Goal: Task Accomplishment & Management: Use online tool/utility

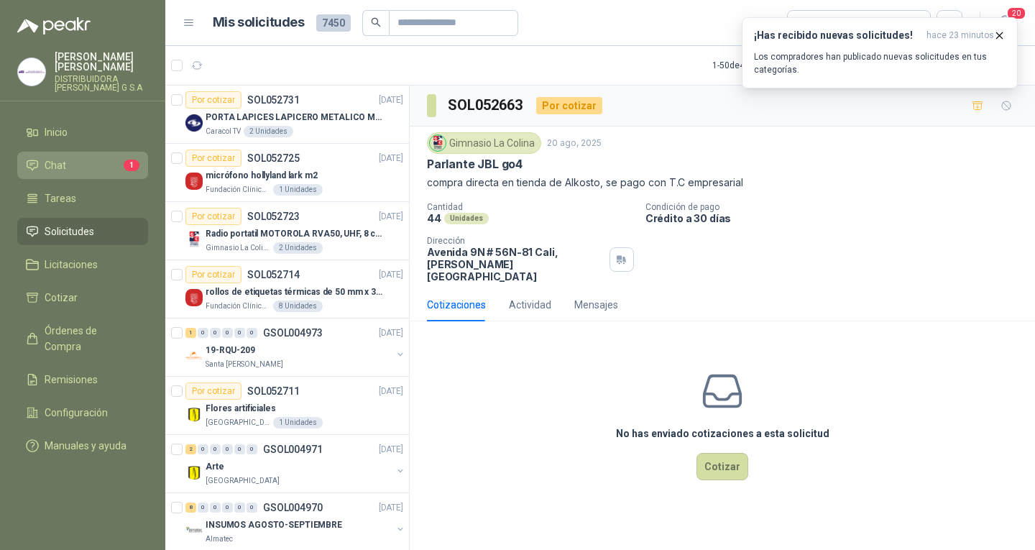
click at [34, 159] on icon at bounding box center [32, 165] width 13 height 13
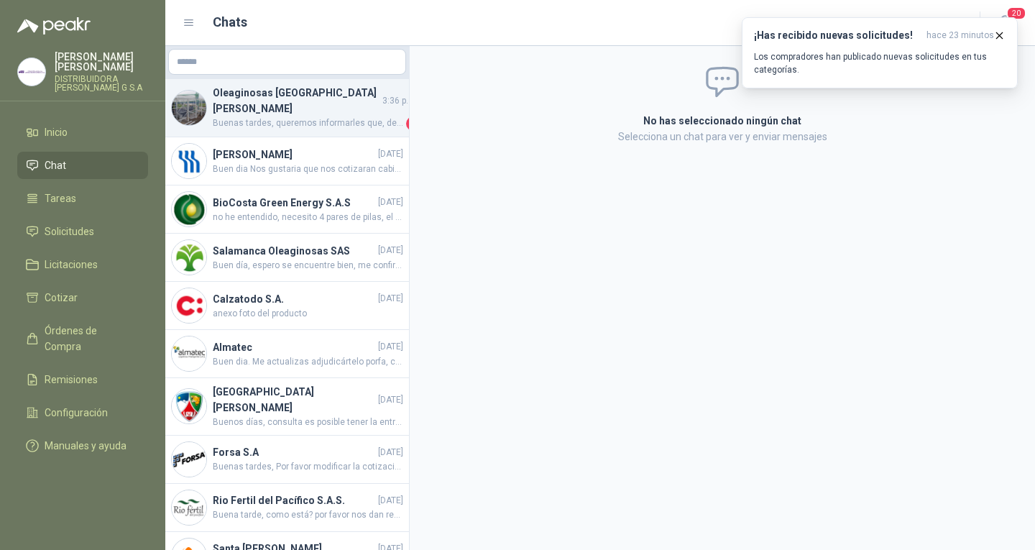
click at [278, 98] on h4 "Oleaginosas [GEOGRAPHIC_DATA][PERSON_NAME]" at bounding box center [296, 101] width 167 height 32
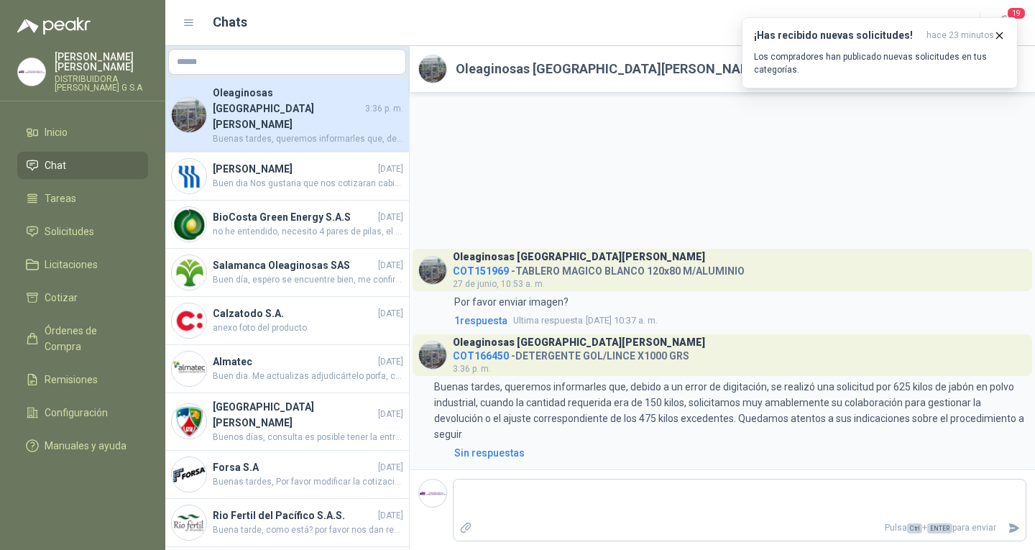
click at [78, 161] on li "Chat" at bounding box center [83, 165] width 114 height 16
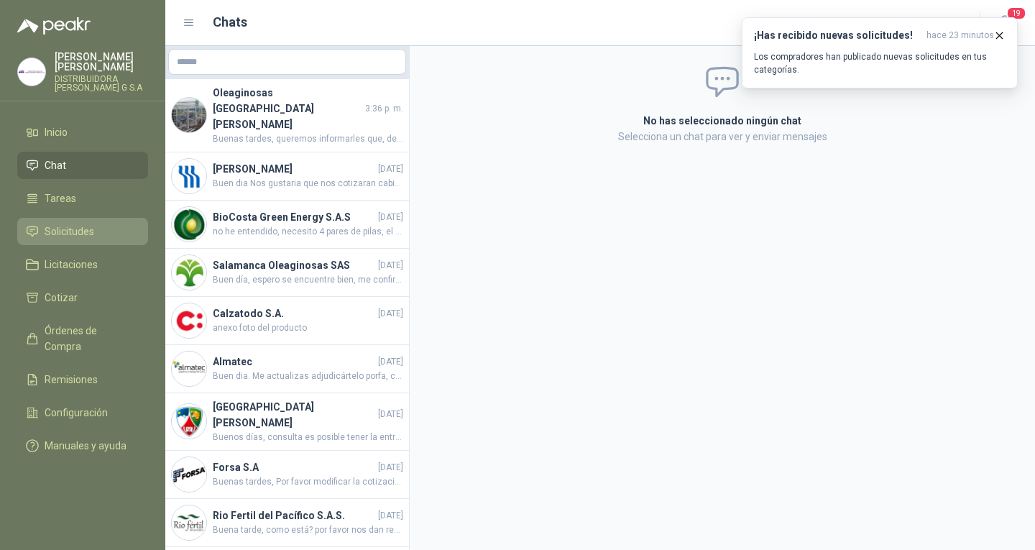
click at [112, 224] on li "Solicitudes" at bounding box center [83, 232] width 114 height 16
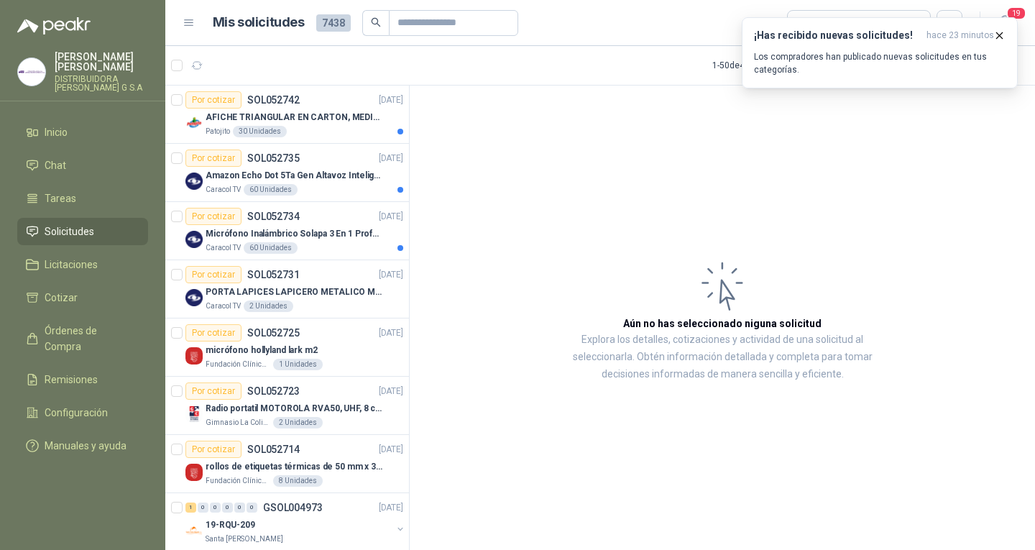
click at [107, 224] on li "Solicitudes" at bounding box center [83, 232] width 114 height 16
click at [344, 126] on div "Patojito 30 Unidades" at bounding box center [305, 132] width 198 height 12
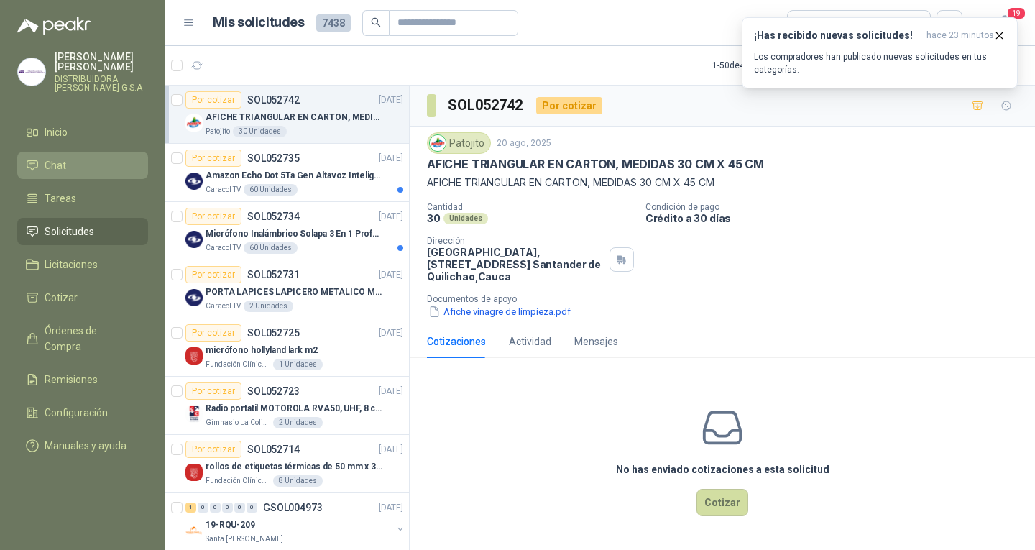
click at [85, 157] on li "Chat" at bounding box center [83, 165] width 114 height 16
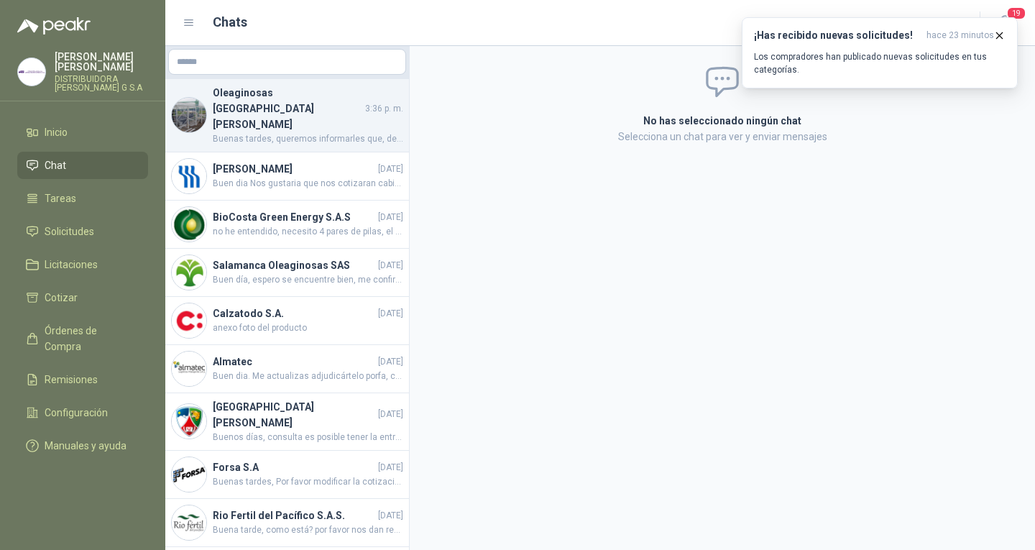
click at [252, 132] on span "Buenas tardes, queremos informarles que, debido a un error de digitación, se re…" at bounding box center [308, 139] width 191 height 14
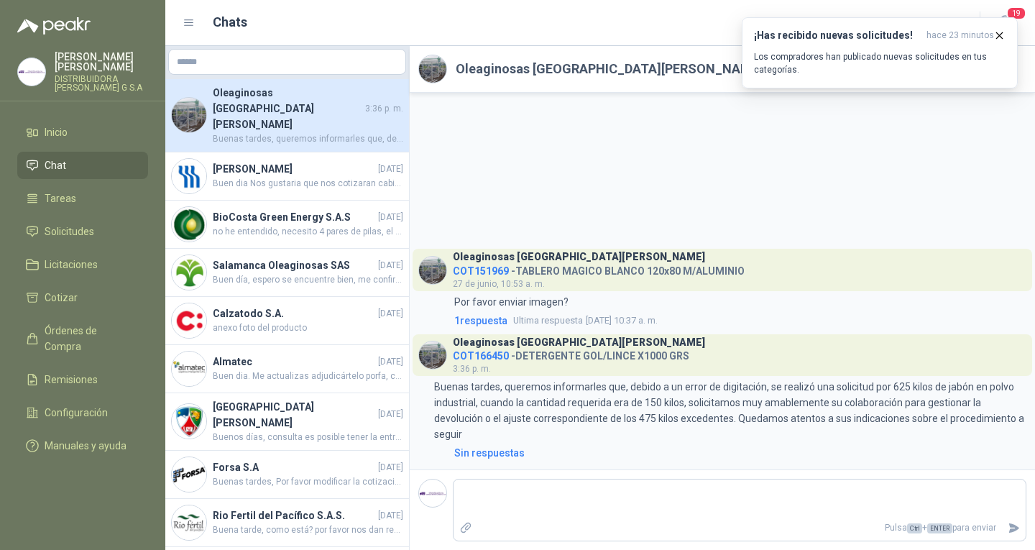
click at [483, 357] on span "COT166450" at bounding box center [481, 356] width 56 height 12
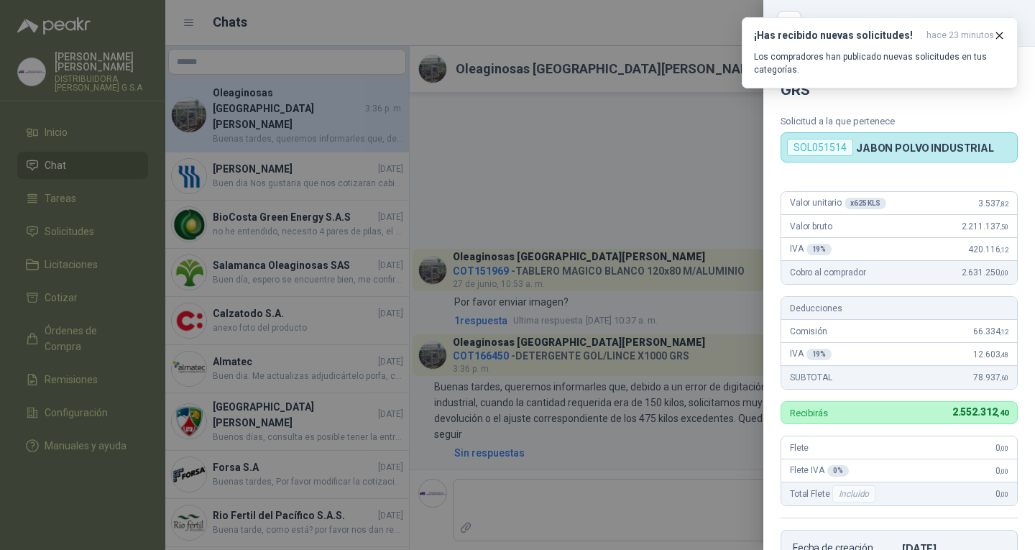
click at [738, 188] on div at bounding box center [517, 275] width 1035 height 550
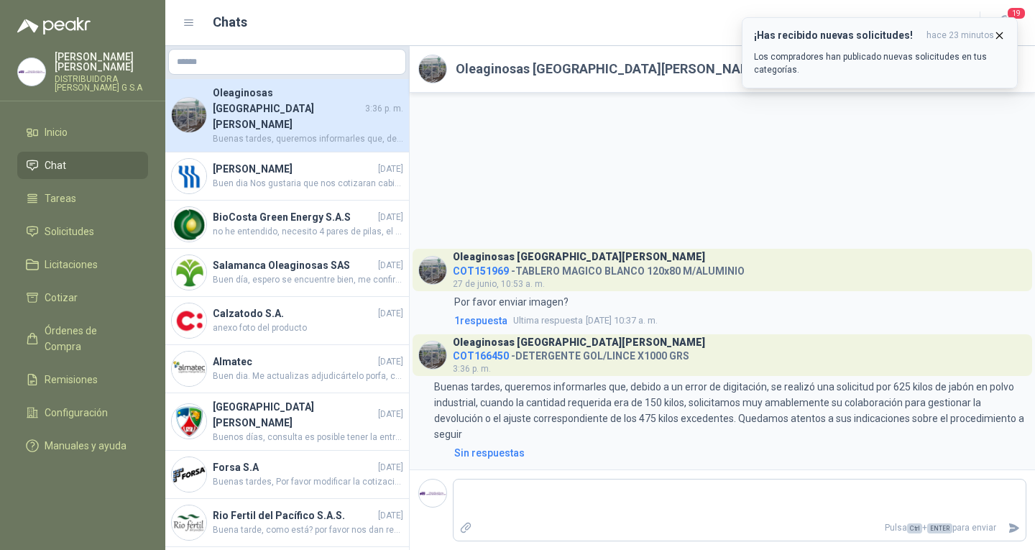
click at [999, 32] on icon "button" at bounding box center [1000, 35] width 12 height 12
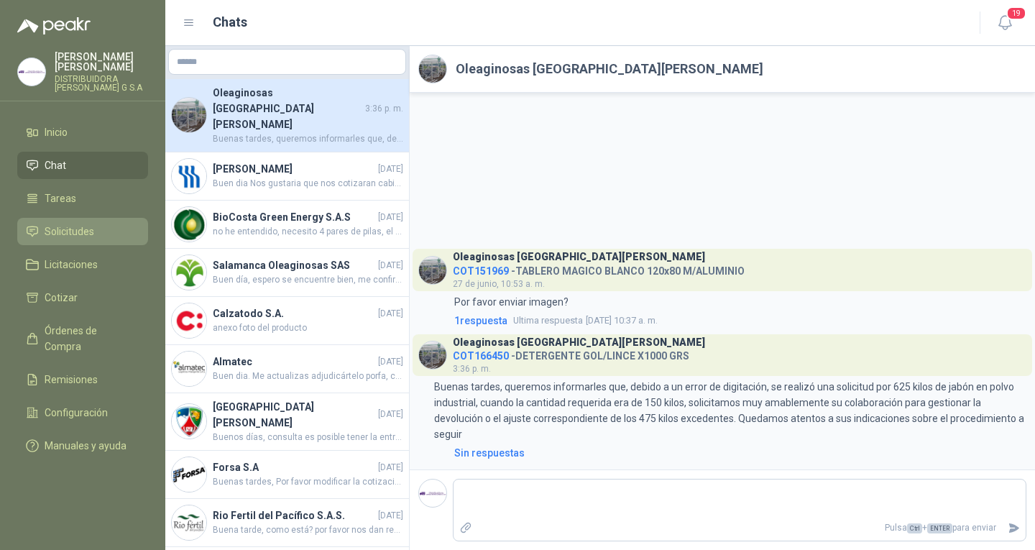
click at [88, 224] on span "Solicitudes" at bounding box center [70, 232] width 50 height 16
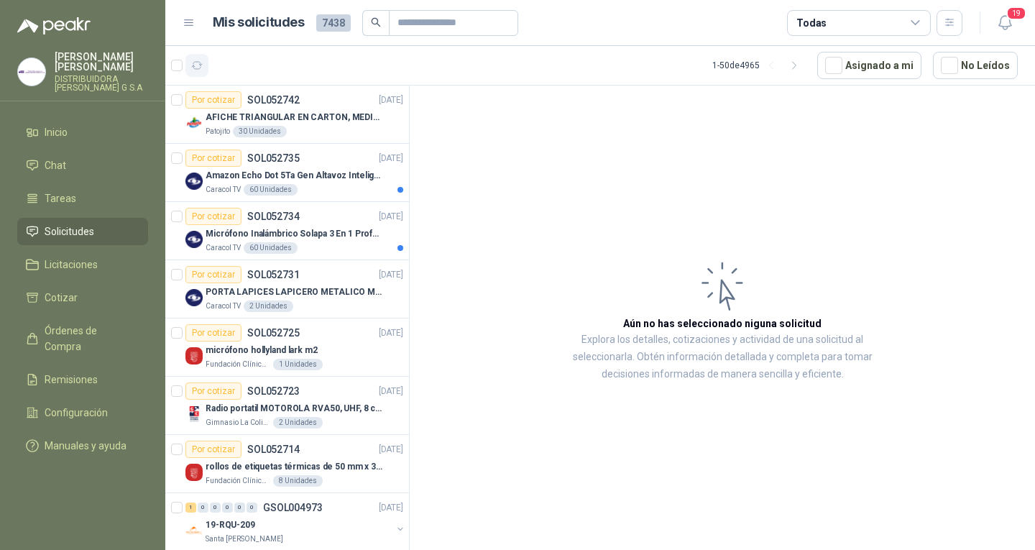
click at [199, 60] on icon "button" at bounding box center [197, 66] width 12 height 12
click at [349, 132] on div "Patojito 30 Unidades" at bounding box center [305, 132] width 198 height 12
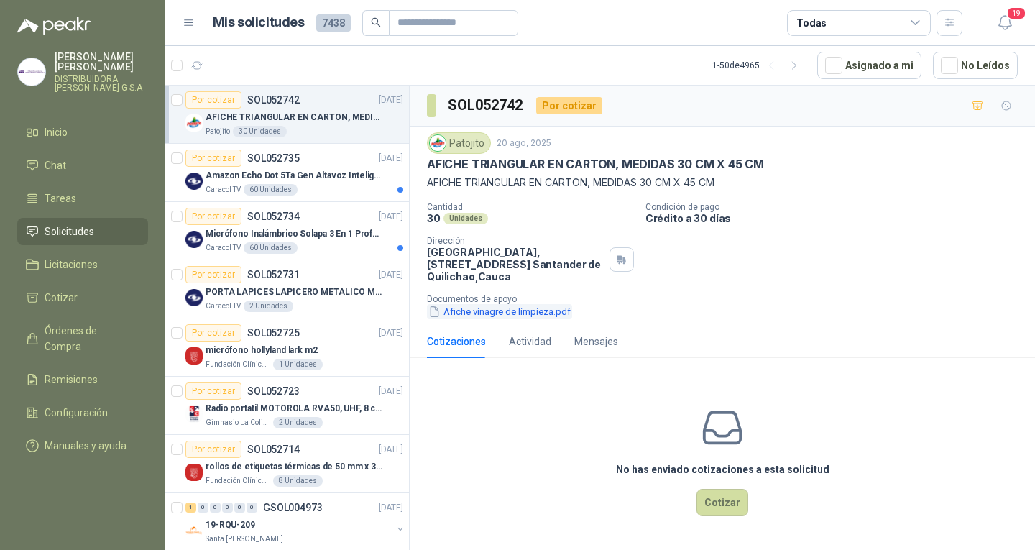
click at [495, 311] on button "Afiche vinagre de limpieza.pdf" at bounding box center [499, 311] width 145 height 15
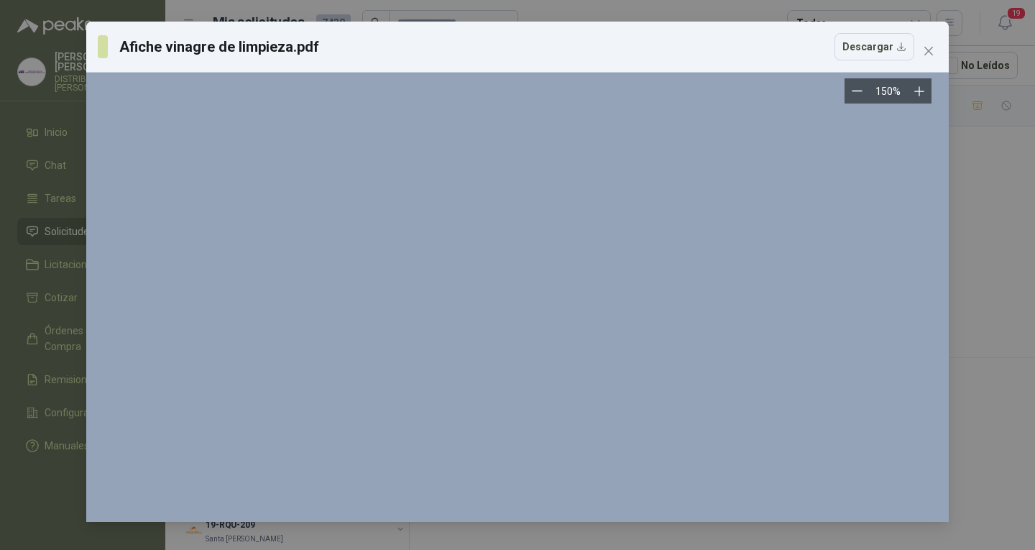
click at [856, 89] on icon "Zoom out" at bounding box center [857, 91] width 11 height 11
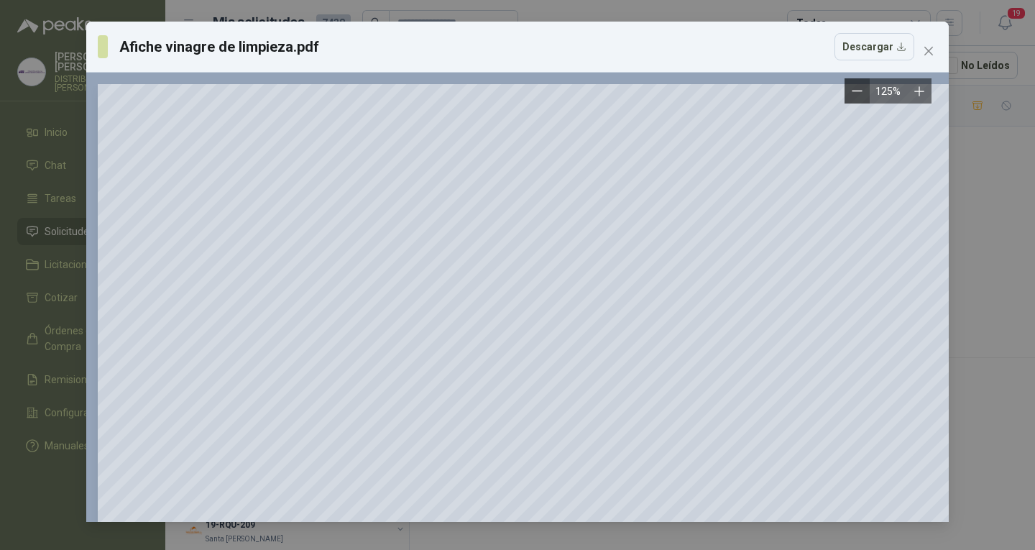
click at [854, 86] on button "Zoom out" at bounding box center [857, 90] width 25 height 25
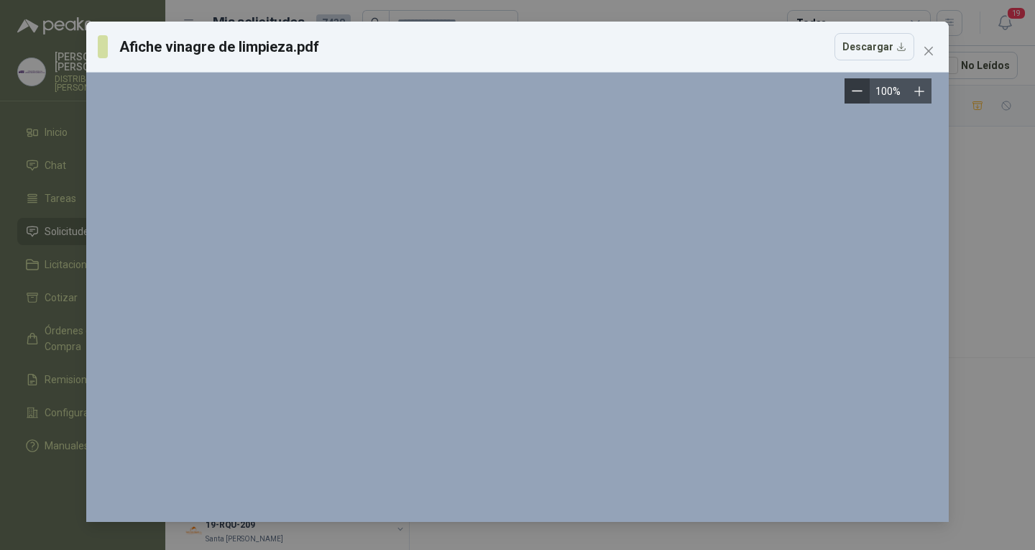
click at [854, 86] on button "Zoom out" at bounding box center [857, 90] width 25 height 25
click at [854, 86] on button "Zoom out" at bounding box center [862, 90] width 25 height 25
click at [856, 86] on button "Zoom out" at bounding box center [862, 90] width 25 height 25
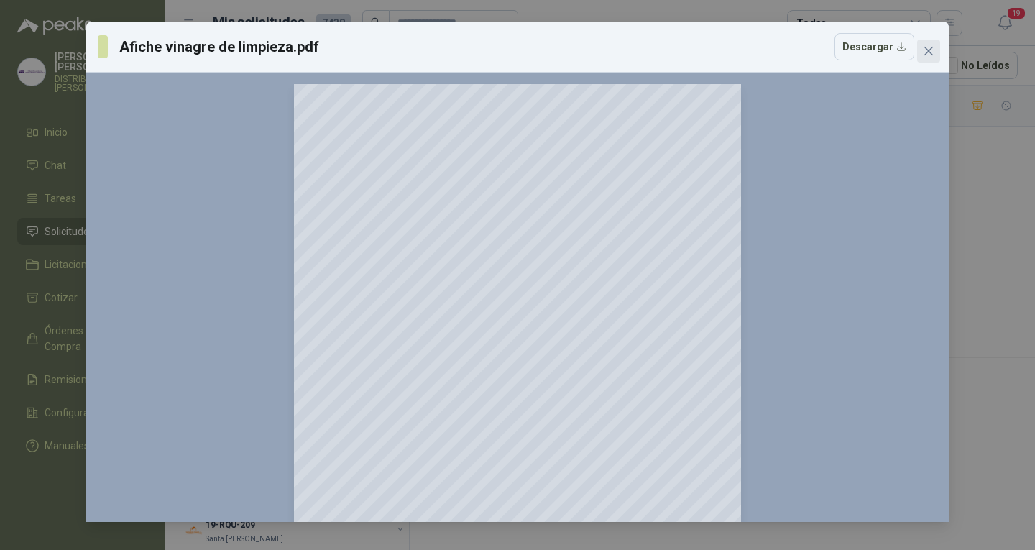
click at [930, 56] on icon "close" at bounding box center [929, 51] width 12 height 12
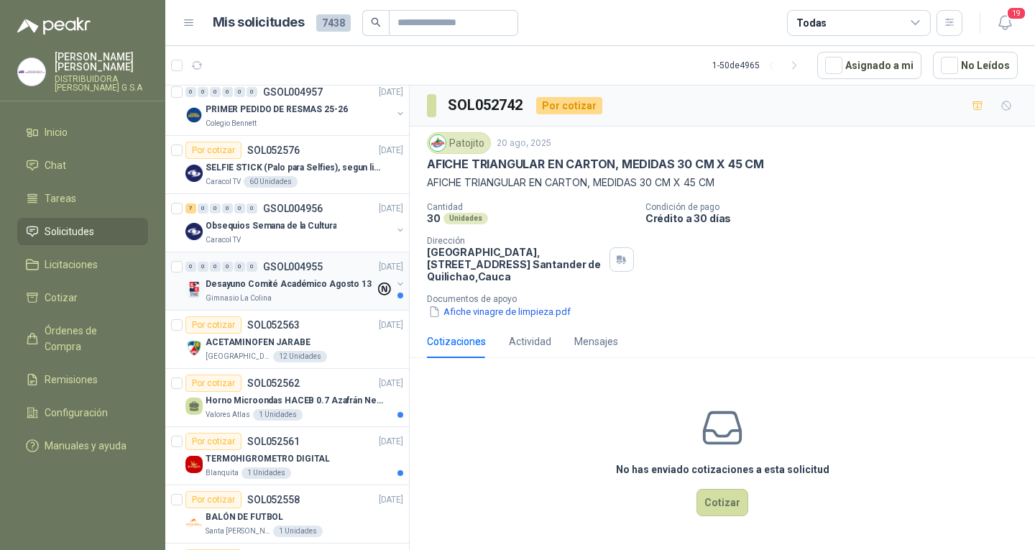
scroll to position [1869, 0]
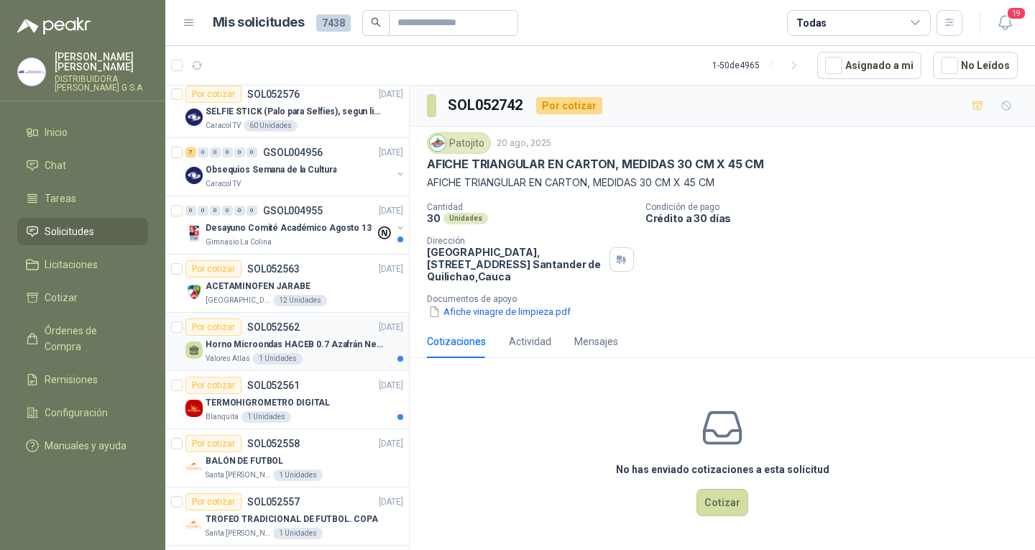
click at [326, 358] on div "Valores Atlas 1 Unidades" at bounding box center [305, 359] width 198 height 12
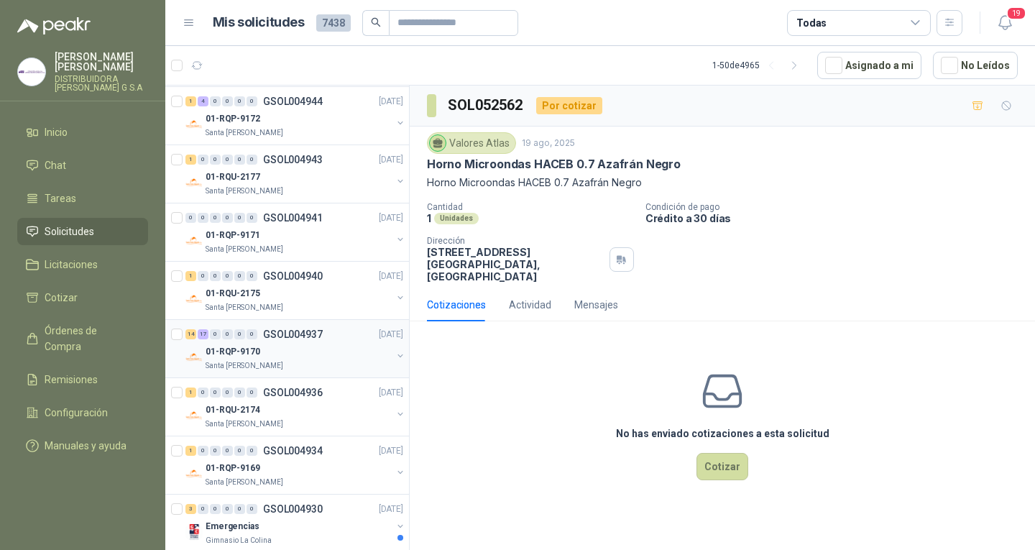
scroll to position [2474, 0]
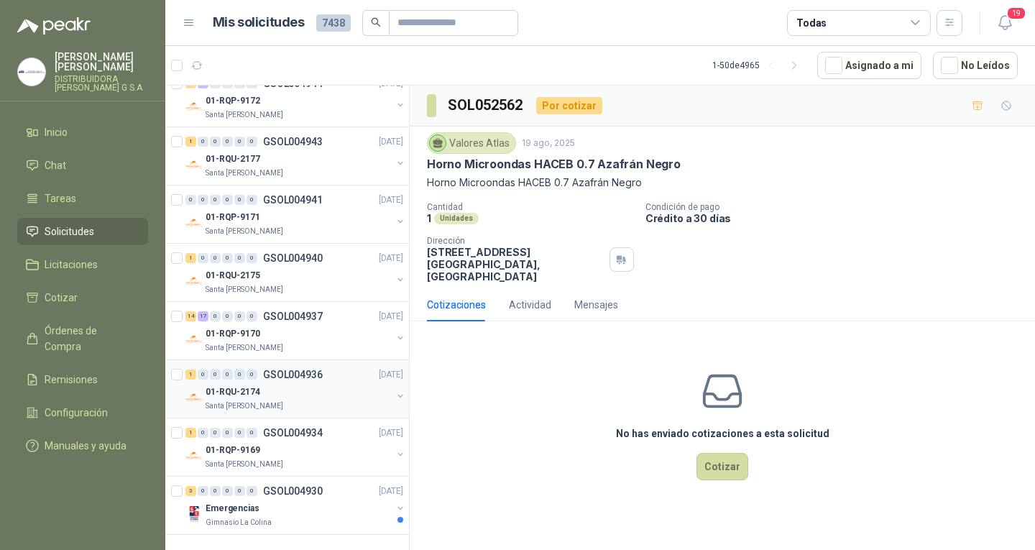
click at [295, 383] on div "01-RQU-2174" at bounding box center [299, 391] width 186 height 17
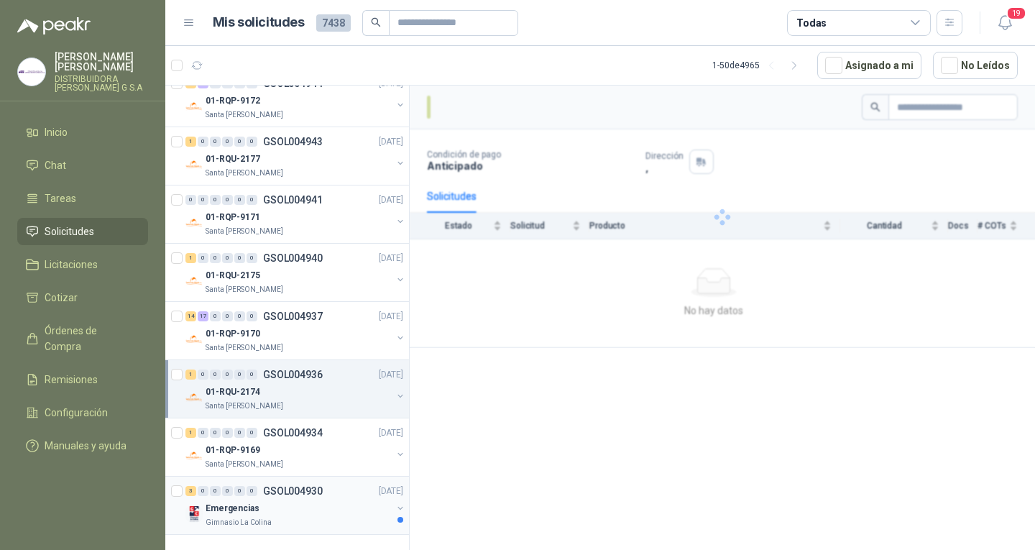
click at [319, 477] on div "3 0 0 0 0 0 GSOL004930 [DATE] Emergencias Gimnasio La Colina" at bounding box center [287, 506] width 244 height 58
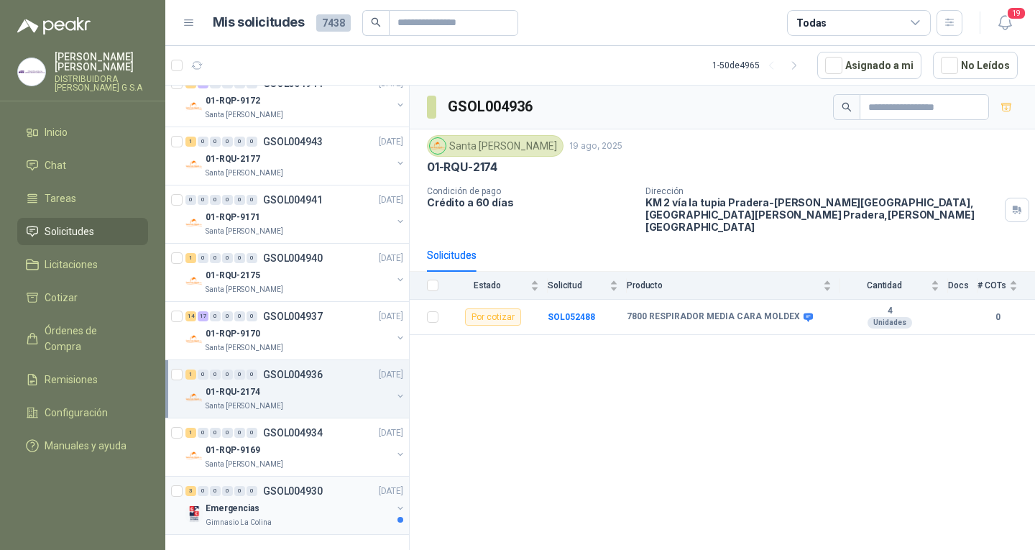
click at [319, 477] on div "3 0 0 0 0 0 GSOL004930 [DATE] Emergencias Gimnasio La Colina" at bounding box center [287, 506] width 244 height 58
click at [306, 486] on p "GSOL004930" at bounding box center [293, 491] width 60 height 10
click at [276, 500] on div "Emergencias" at bounding box center [299, 508] width 186 height 17
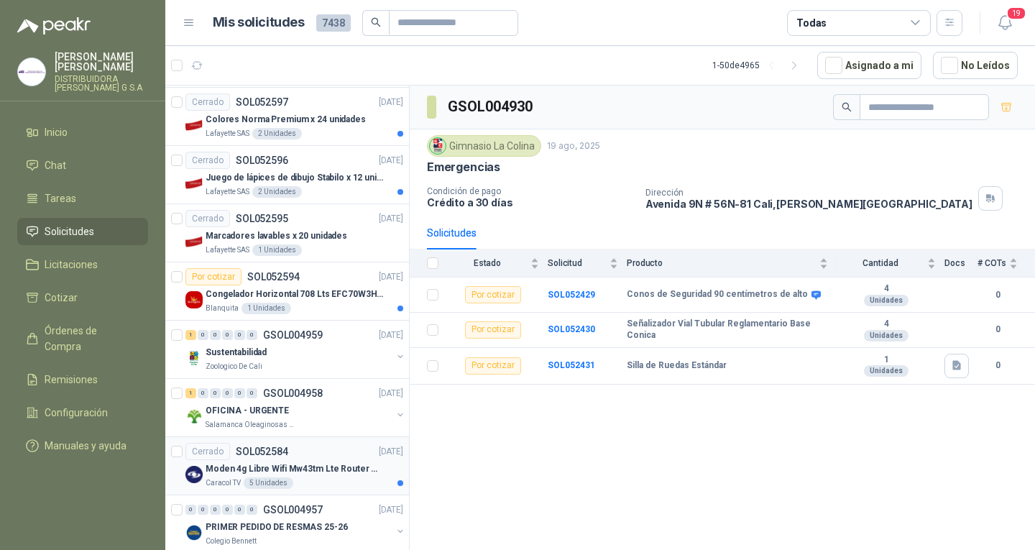
scroll to position [1539, 0]
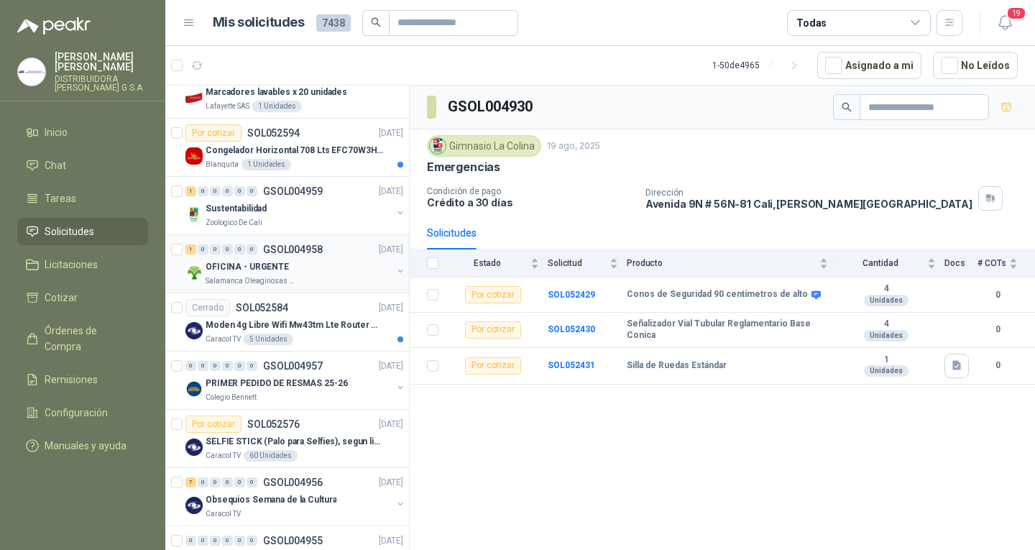
click at [324, 283] on div "Salamanca Oleaginosas SAS" at bounding box center [299, 281] width 186 height 12
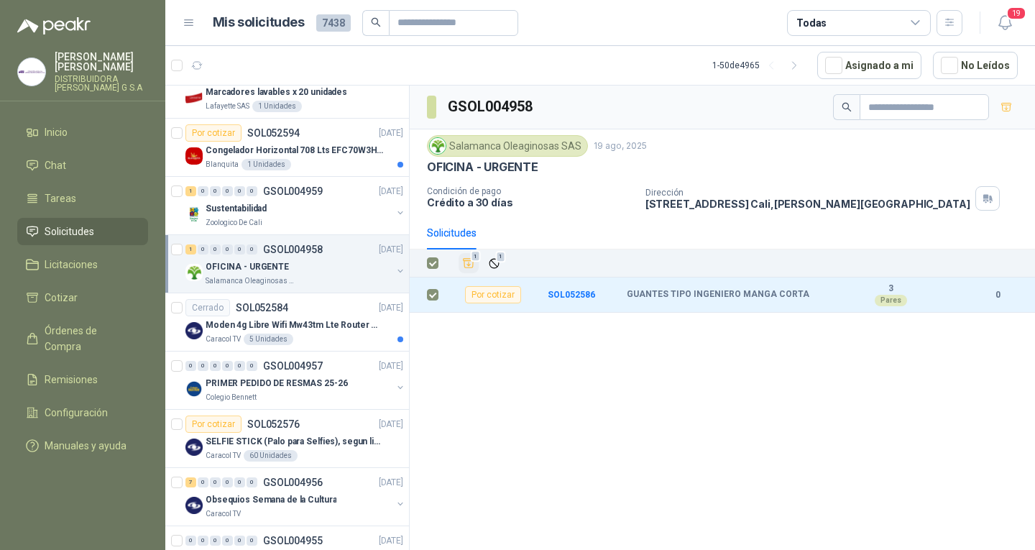
click at [474, 262] on icon "Añadir" at bounding box center [468, 263] width 13 height 13
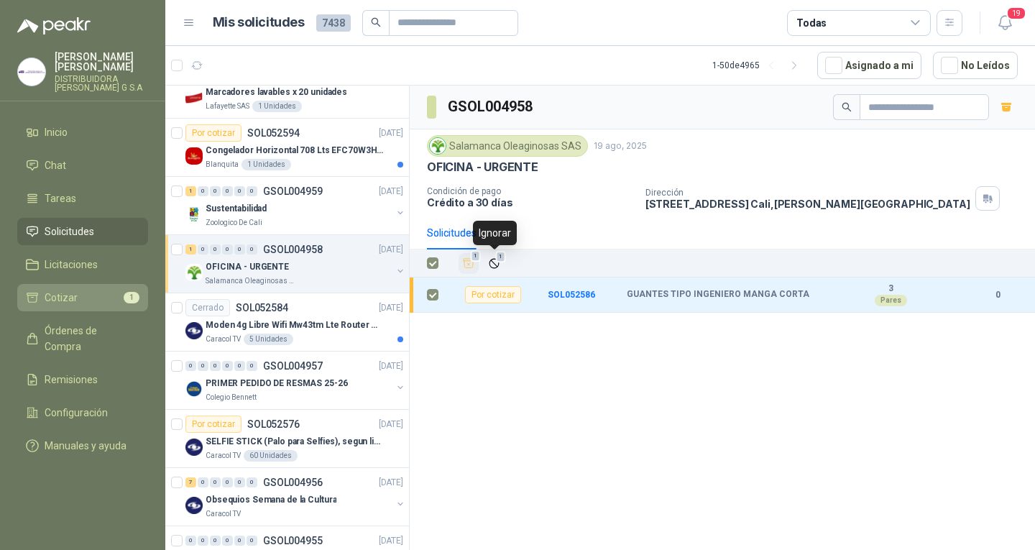
click at [119, 290] on li "Cotizar 1" at bounding box center [83, 298] width 114 height 16
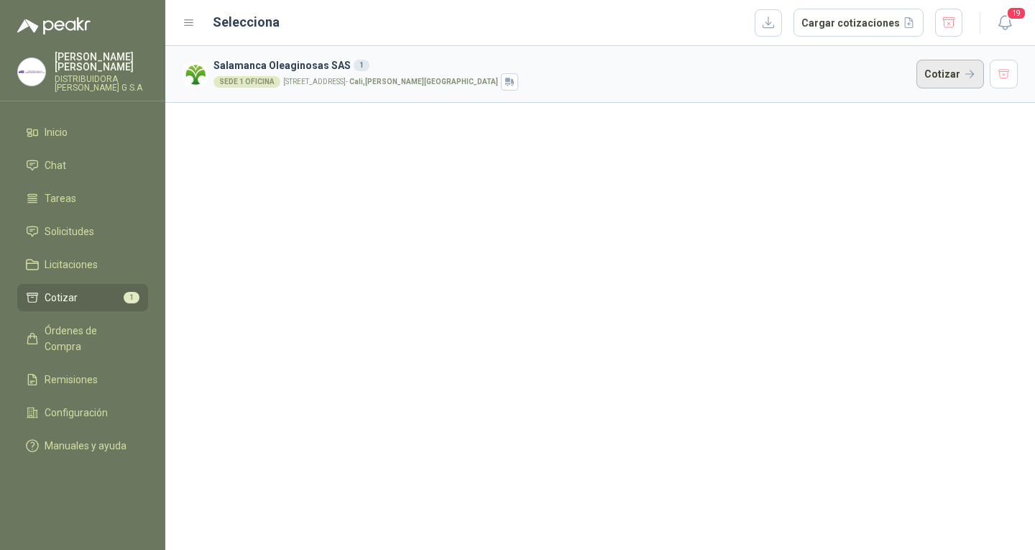
click at [940, 83] on button "Cotizar" at bounding box center [951, 74] width 68 height 29
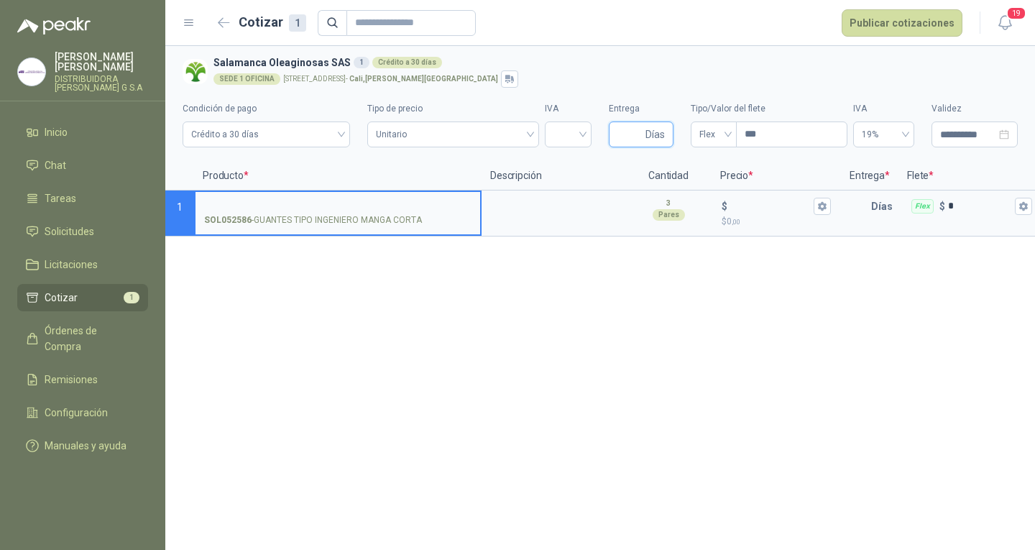
click at [618, 132] on input "Entrega" at bounding box center [630, 134] width 25 height 24
type input "*"
click at [702, 136] on span "Flex" at bounding box center [714, 135] width 29 height 22
type input "*"
click at [702, 188] on div "Incluido" at bounding box center [713, 188] width 23 height 16
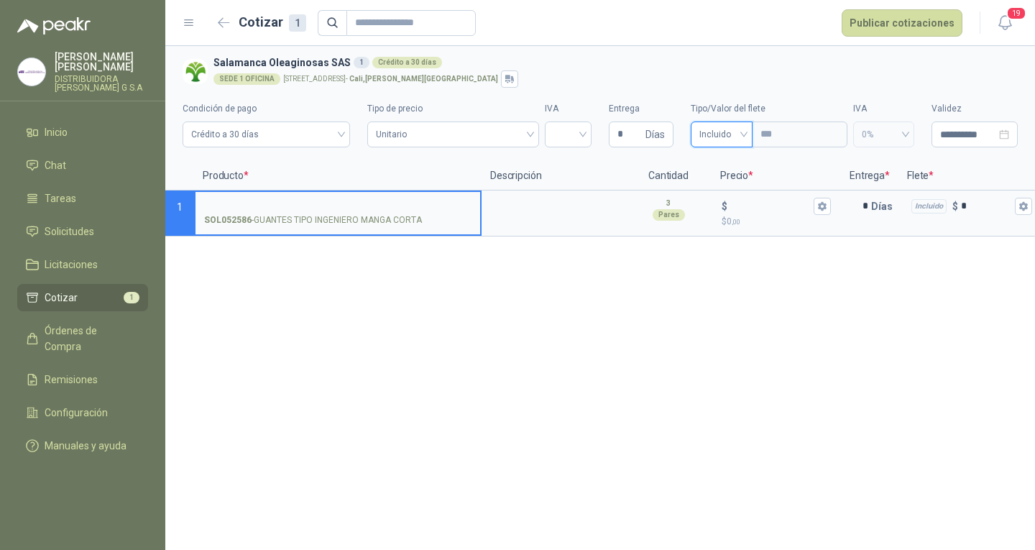
click at [419, 202] on input "SOL052586 - GUANTES TIPO INGENIERO MANGA CORTA" at bounding box center [337, 206] width 267 height 11
type input "**********"
click at [812, 203] on div "$" at bounding box center [776, 206] width 109 height 17
click at [811, 203] on input "$ $ 0 ,00" at bounding box center [770, 206] width 81 height 11
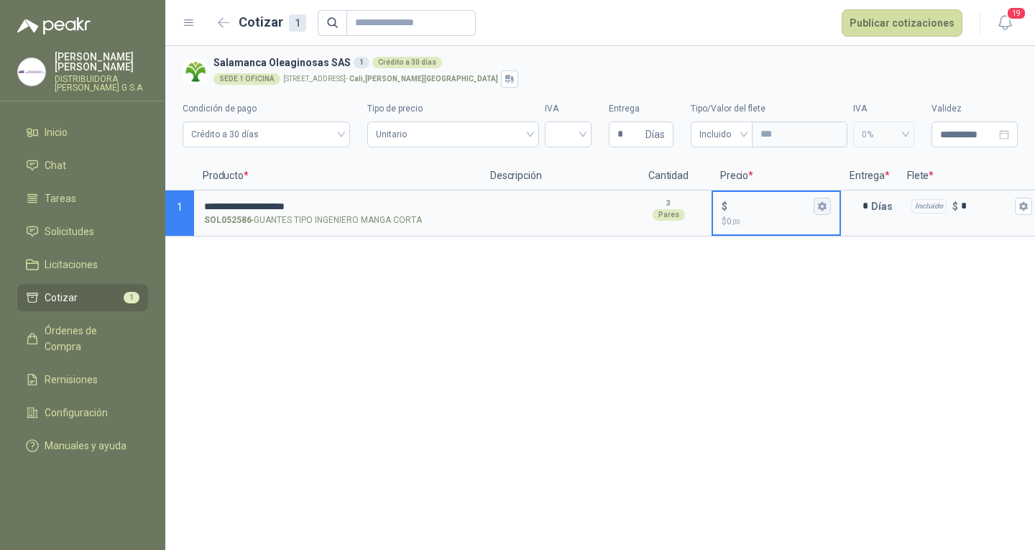
click at [825, 198] on button "$ $ 0 ,00" at bounding box center [822, 206] width 17 height 17
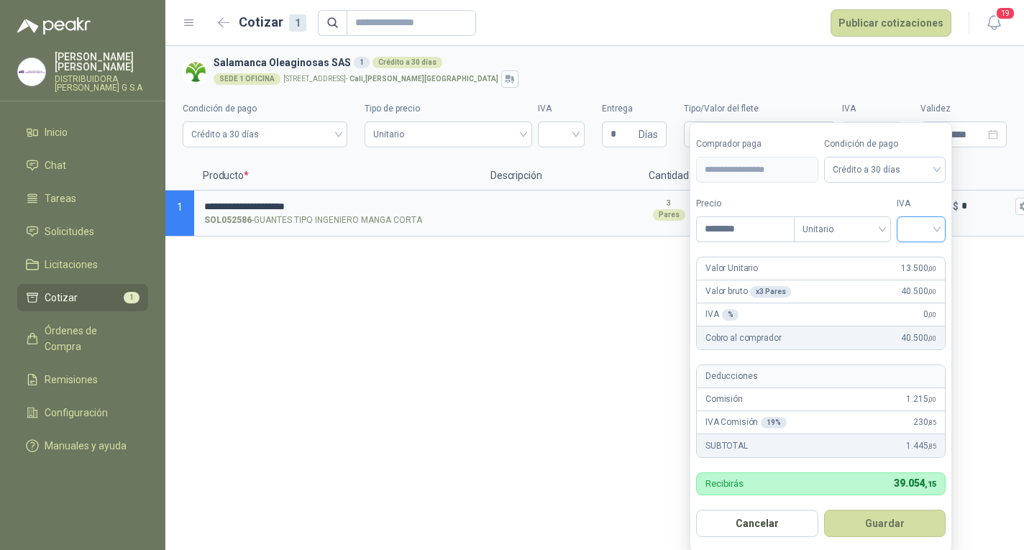
click at [908, 221] on input "search" at bounding box center [921, 228] width 32 height 22
click at [912, 253] on div "19%" at bounding box center [924, 260] width 27 height 16
click at [747, 229] on input "********" at bounding box center [747, 229] width 100 height 24
click at [923, 222] on span "19%" at bounding box center [924, 230] width 32 height 22
click at [930, 250] on div "19%" at bounding box center [924, 259] width 44 height 23
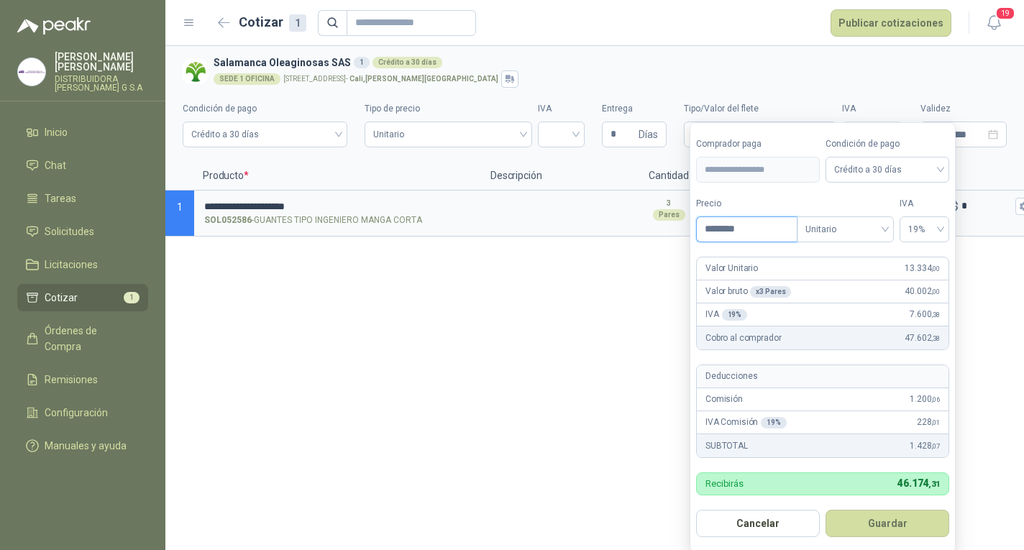
click at [758, 229] on input "********" at bounding box center [747, 229] width 100 height 24
type input "*"
type input "********"
click at [840, 516] on button "Guardar" at bounding box center [887, 523] width 124 height 27
type input "******"
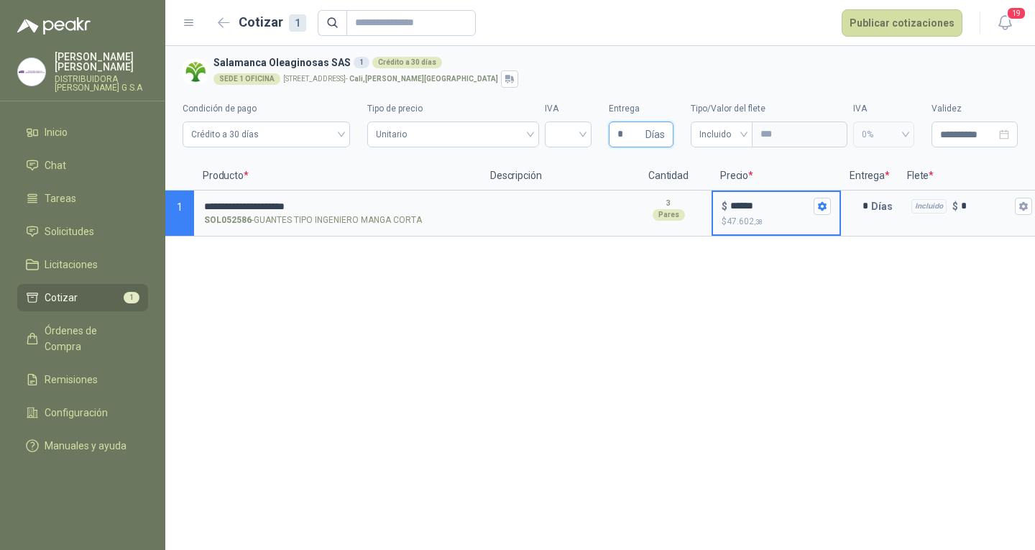
click at [636, 143] on input "*" at bounding box center [630, 134] width 25 height 24
click at [131, 292] on span "1" at bounding box center [132, 298] width 16 height 12
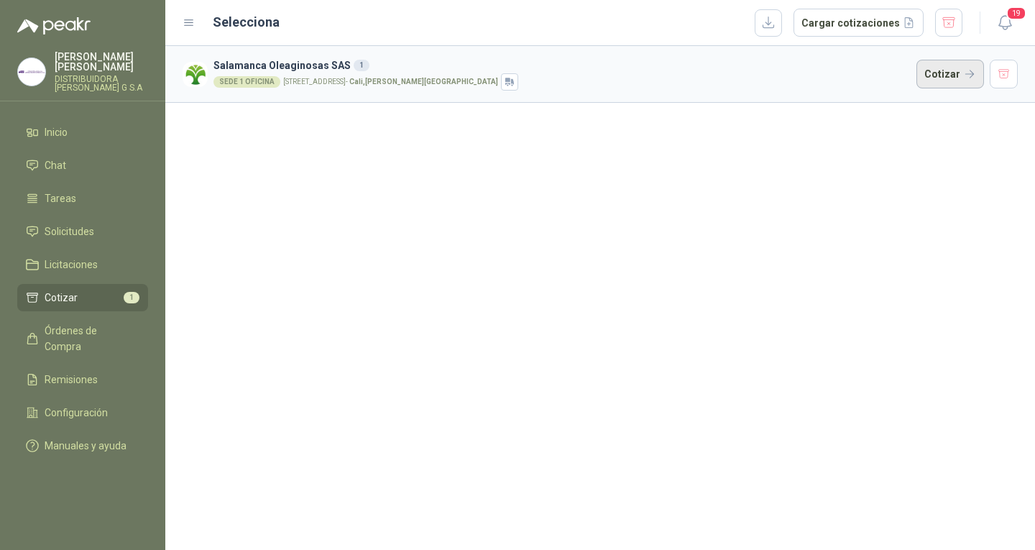
click at [922, 85] on button "Cotizar" at bounding box center [951, 74] width 68 height 29
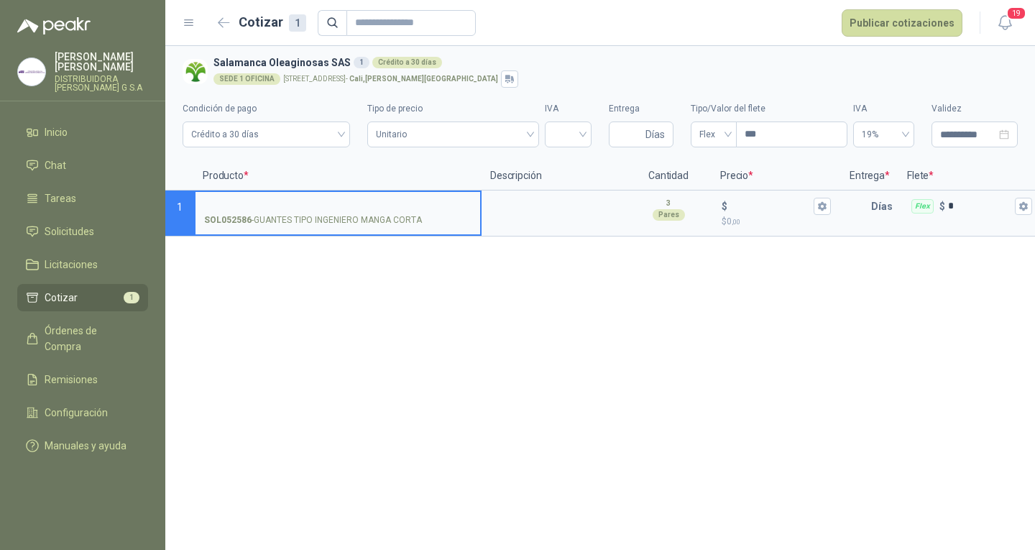
click at [303, 201] on input "SOL052586 - GUANTES TIPO INGENIERO MANGA CORTA" at bounding box center [337, 206] width 267 height 11
type input "**********"
click at [815, 206] on button "$ $ 0 ,00" at bounding box center [822, 206] width 17 height 17
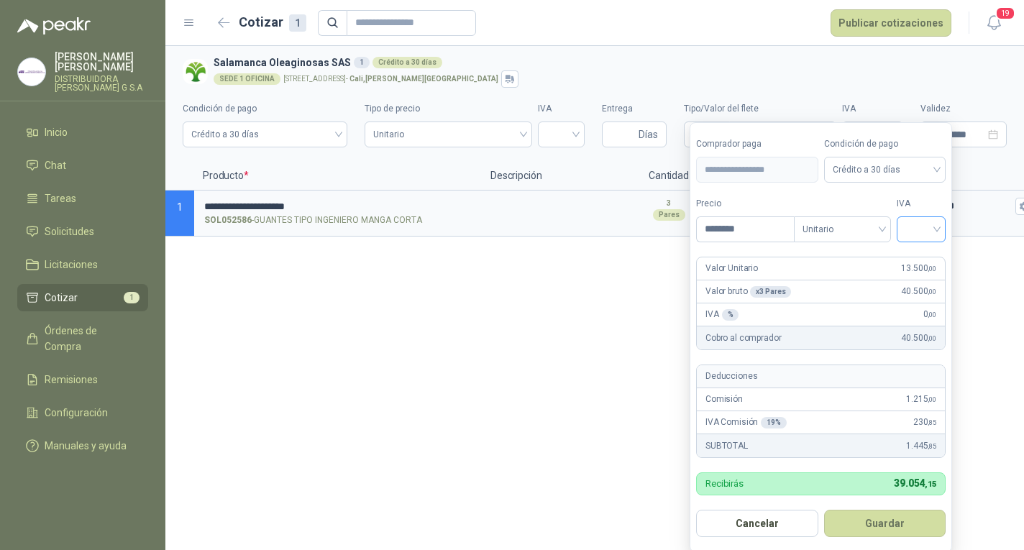
type input "********"
click at [932, 231] on input "search" at bounding box center [921, 228] width 32 height 22
click at [931, 262] on div "19%" at bounding box center [924, 260] width 27 height 16
click at [895, 515] on button "Guardar" at bounding box center [887, 523] width 124 height 27
type input "******"
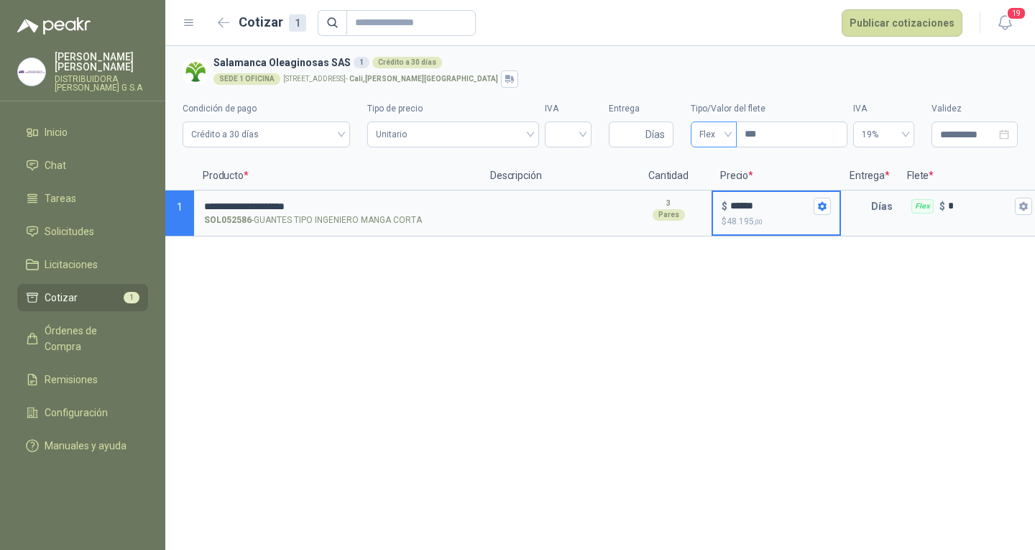
click at [714, 142] on span "Flex" at bounding box center [714, 135] width 29 height 22
click at [726, 182] on div "Incluido" at bounding box center [714, 187] width 40 height 23
click at [694, 278] on div "**********" at bounding box center [600, 298] width 870 height 504
click at [627, 132] on input "Entrega" at bounding box center [630, 134] width 25 height 24
type input "*"
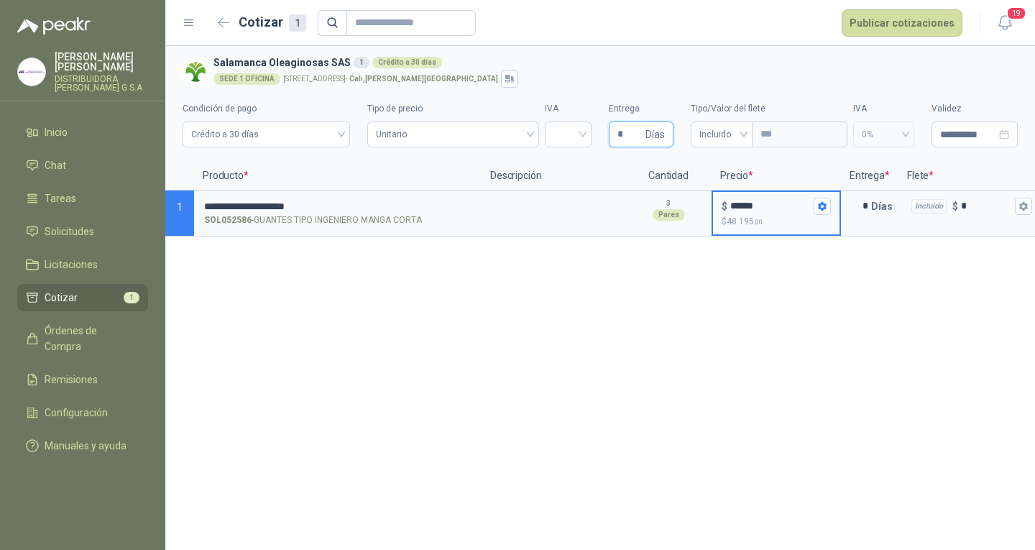
click at [634, 136] on input "*" at bounding box center [630, 134] width 25 height 24
click at [889, 29] on button "Publicar cotizaciones" at bounding box center [902, 22] width 121 height 27
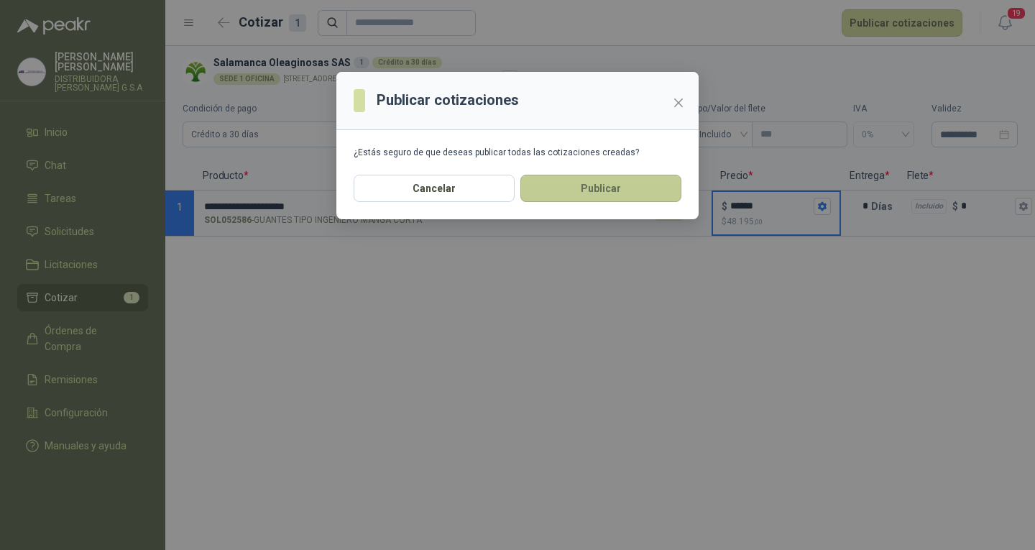
click at [649, 180] on button "Publicar" at bounding box center [601, 188] width 161 height 27
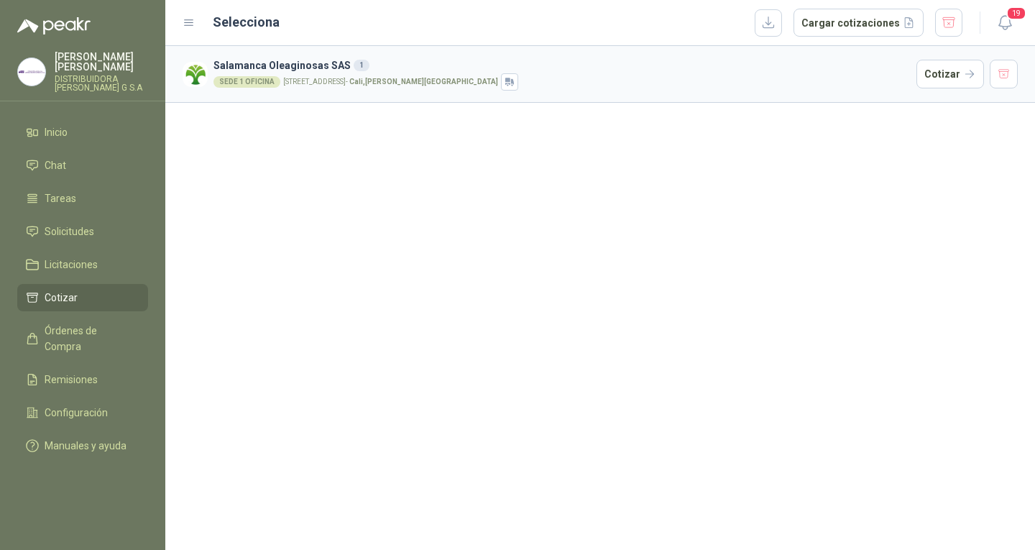
click at [53, 290] on span "Cotizar" at bounding box center [61, 298] width 33 height 16
click at [91, 218] on link "Solicitudes" at bounding box center [82, 231] width 131 height 27
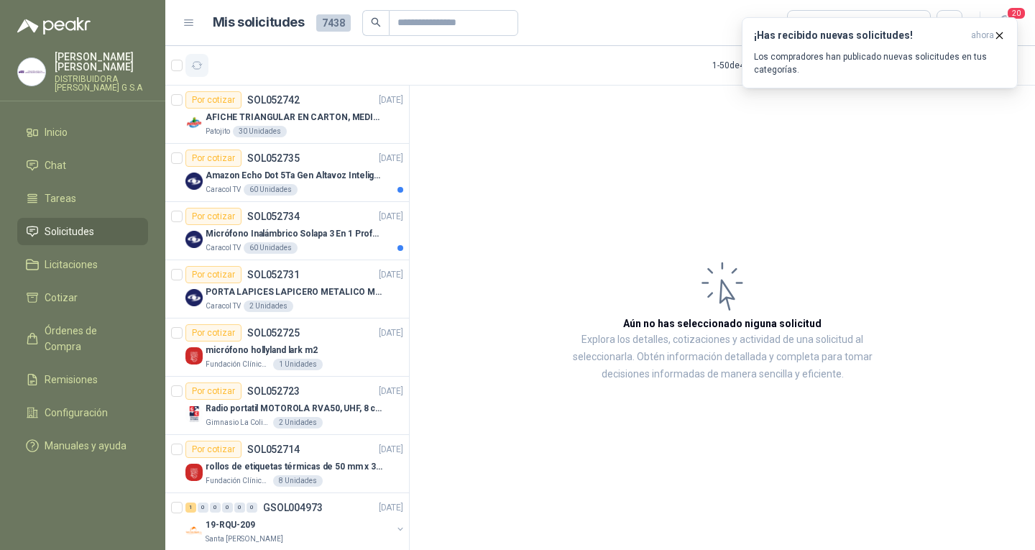
click at [202, 73] on button "button" at bounding box center [196, 65] width 23 height 23
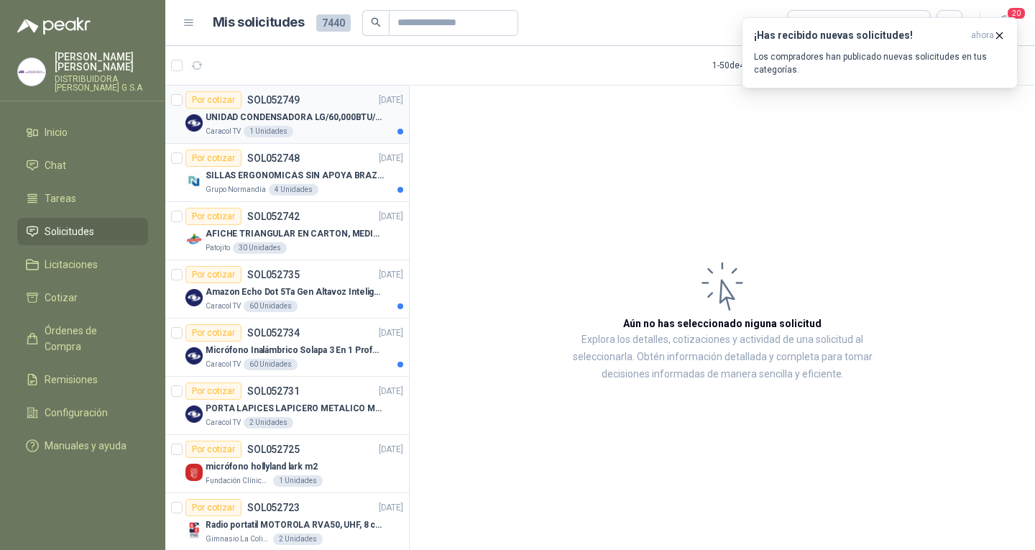
click at [317, 104] on div "Por cotizar SOL052749 [DATE]" at bounding box center [294, 99] width 218 height 17
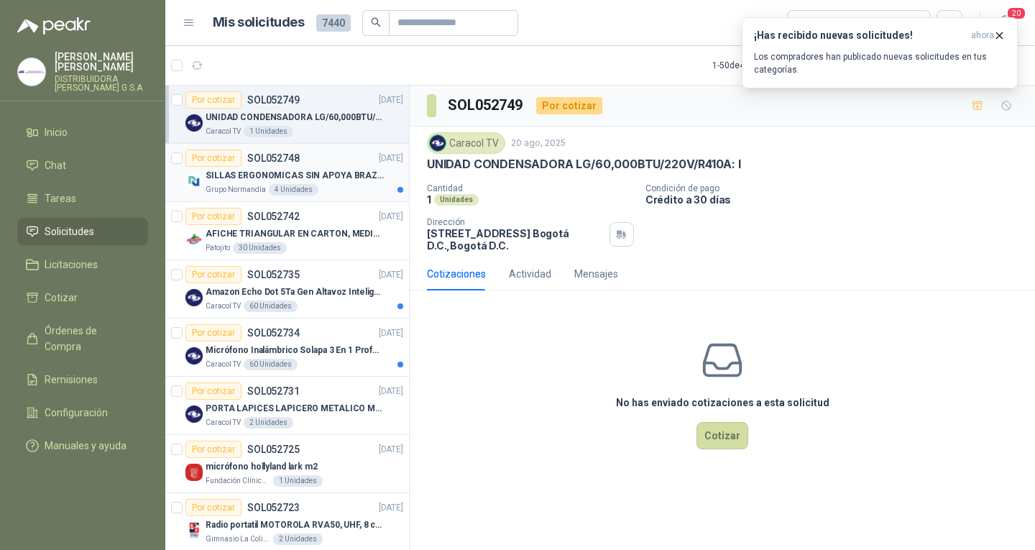
click at [332, 161] on div "Por cotizar SOL052748 [DATE]" at bounding box center [294, 158] width 218 height 17
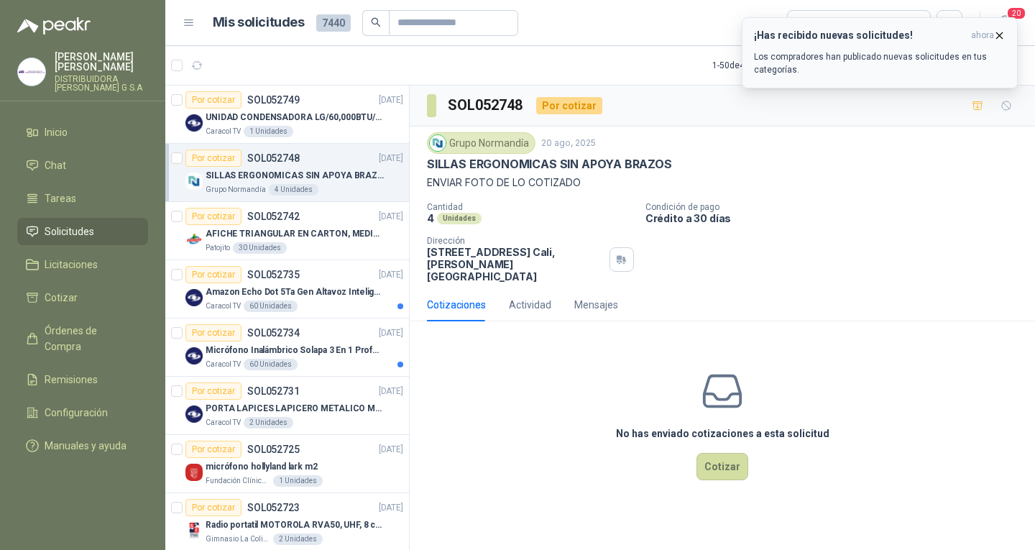
click at [999, 31] on icon "button" at bounding box center [1000, 35] width 12 height 12
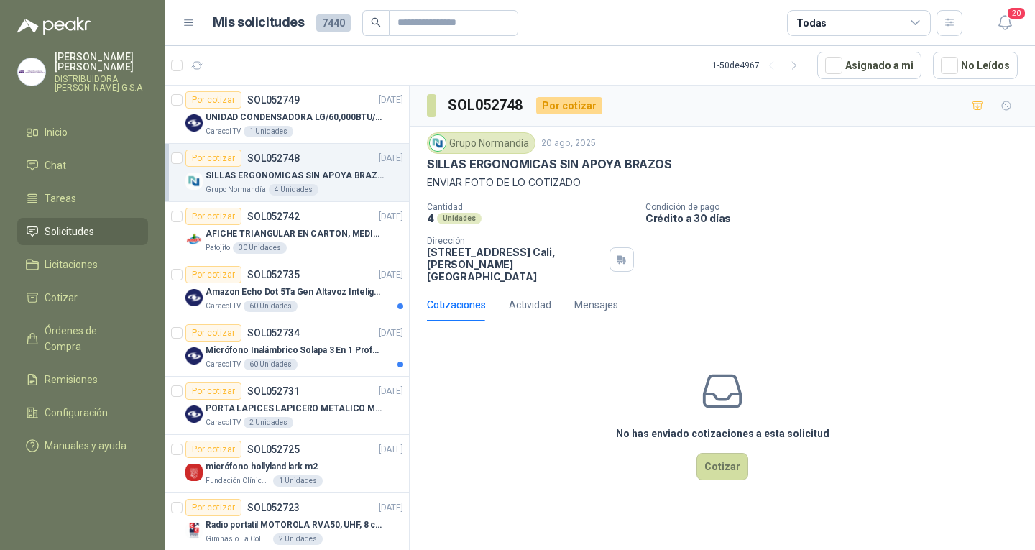
click at [70, 224] on span "Solicitudes" at bounding box center [70, 232] width 50 height 16
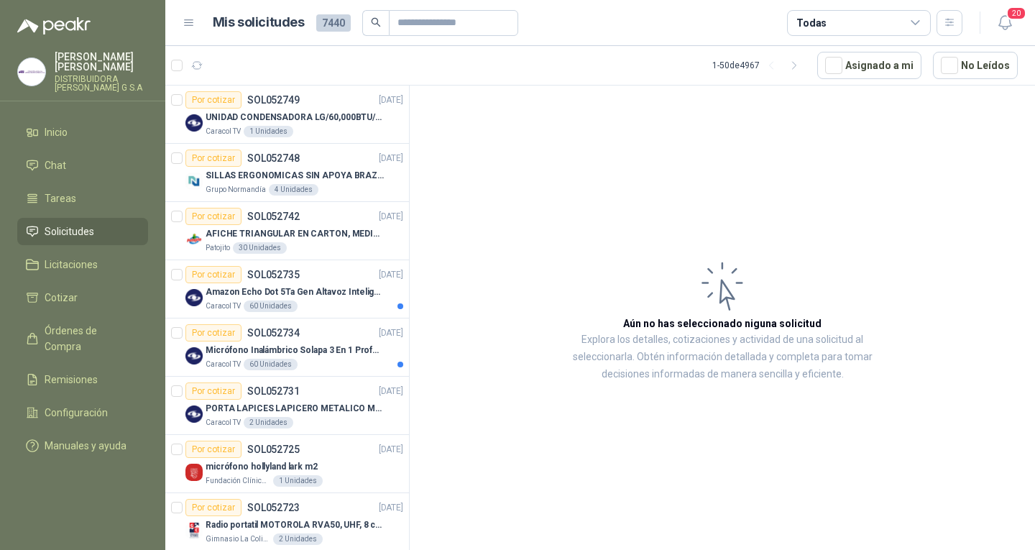
click at [83, 108] on menu "[PERSON_NAME] DISTRIBUIDORA [PERSON_NAME] G S.A Inicio Chat Tareas Solicitudes …" at bounding box center [82, 275] width 165 height 550
click at [83, 119] on link "Inicio" at bounding box center [82, 132] width 131 height 27
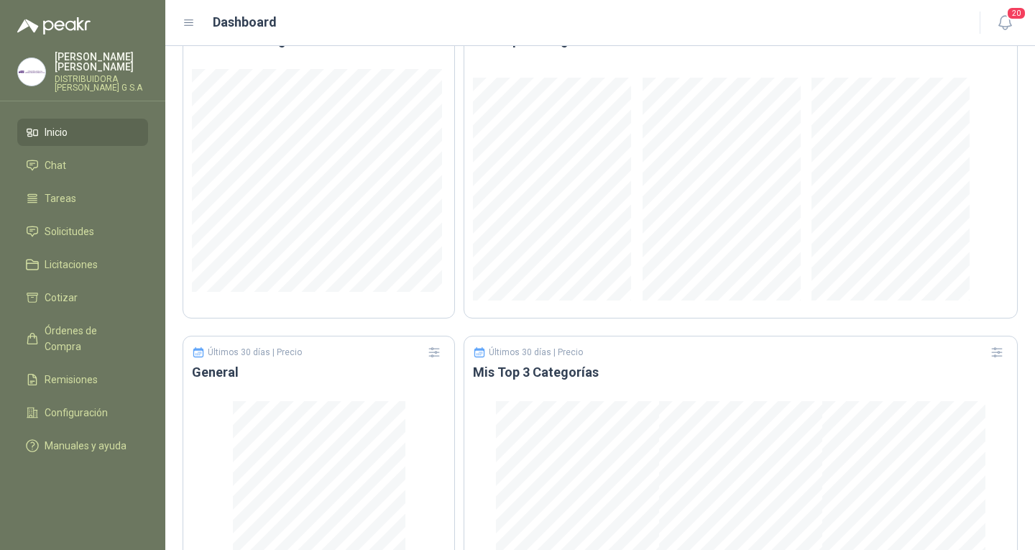
scroll to position [845, 0]
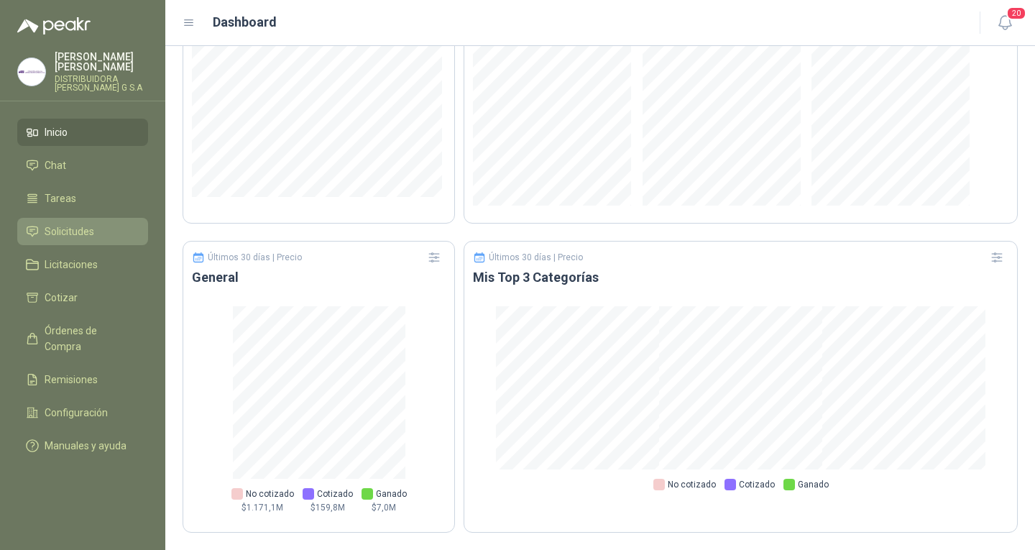
click at [98, 226] on li "Solicitudes" at bounding box center [83, 232] width 114 height 16
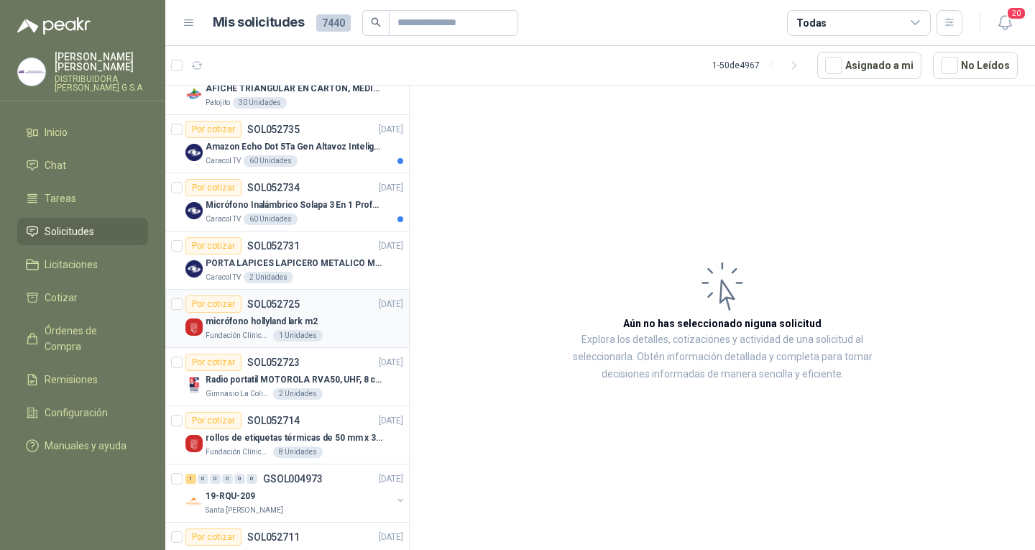
scroll to position [144, 0]
